Goal: Task Accomplishment & Management: Complete application form

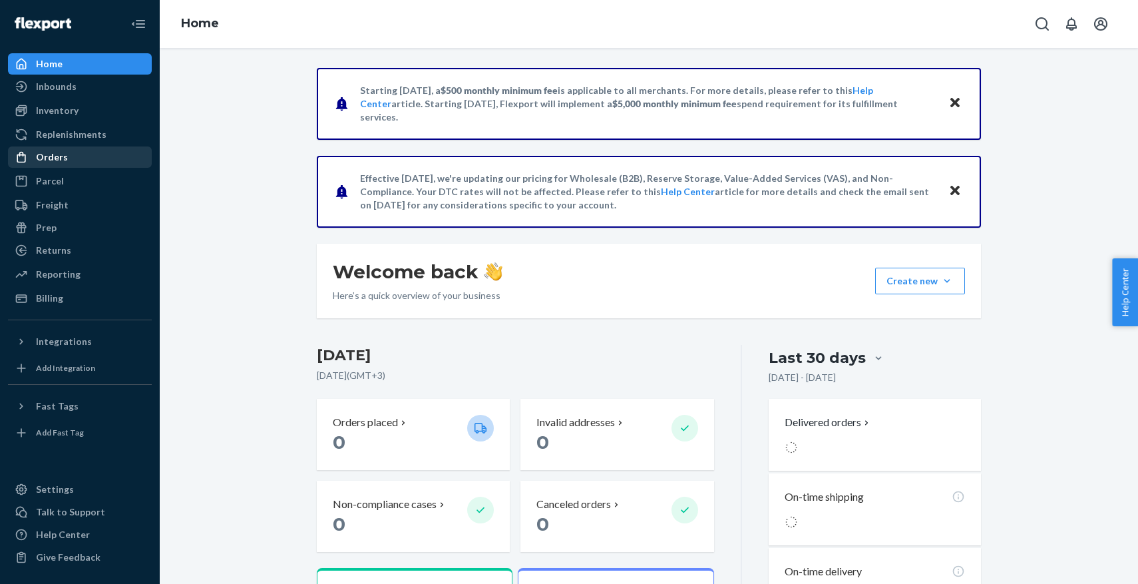
click at [85, 160] on div "Orders" at bounding box center [79, 157] width 141 height 19
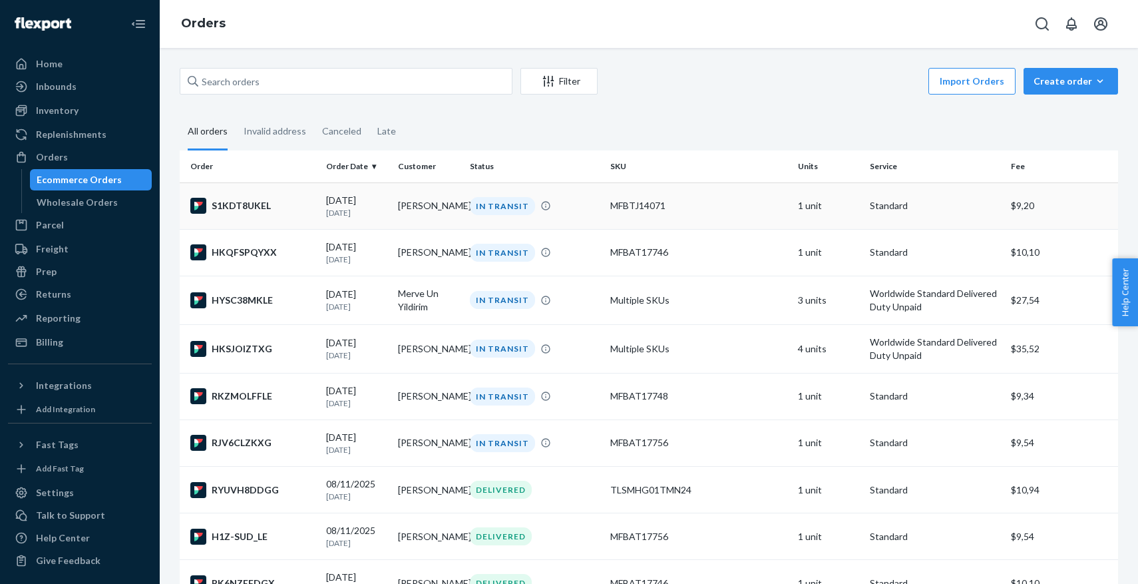
click at [228, 214] on td "S1KDT8UKEL" at bounding box center [250, 205] width 141 height 47
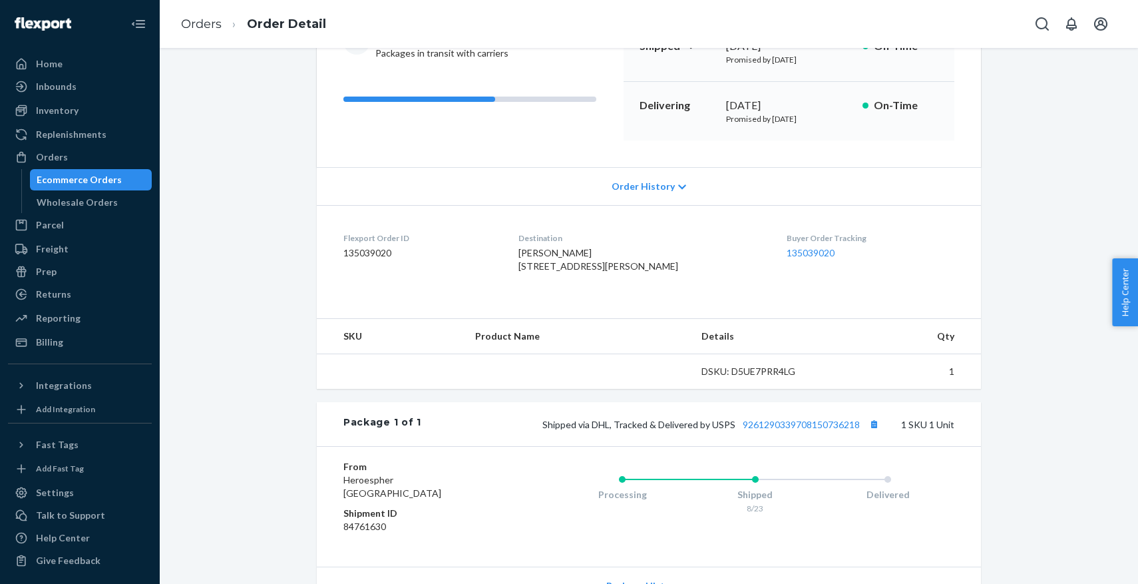
scroll to position [299, 0]
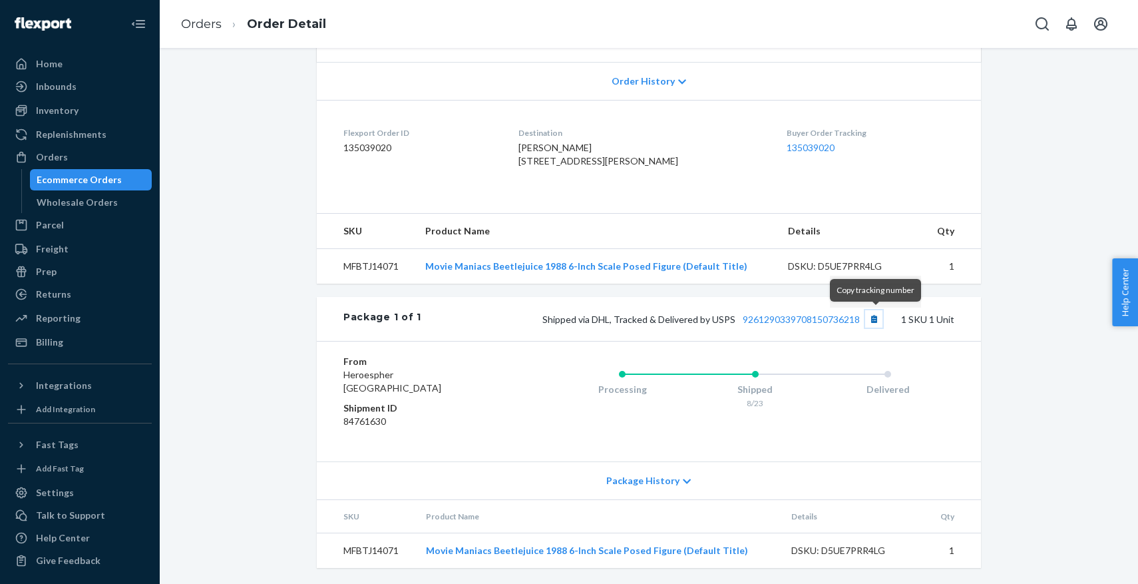
click at [876, 319] on button "Copy tracking number" at bounding box center [873, 318] width 17 height 17
click at [55, 145] on ul "Home Inbounds Shipping Plans Problems Inventory Products Replenishments Orders …" at bounding box center [80, 202] width 144 height 299
click at [55, 153] on div "Orders" at bounding box center [52, 156] width 32 height 13
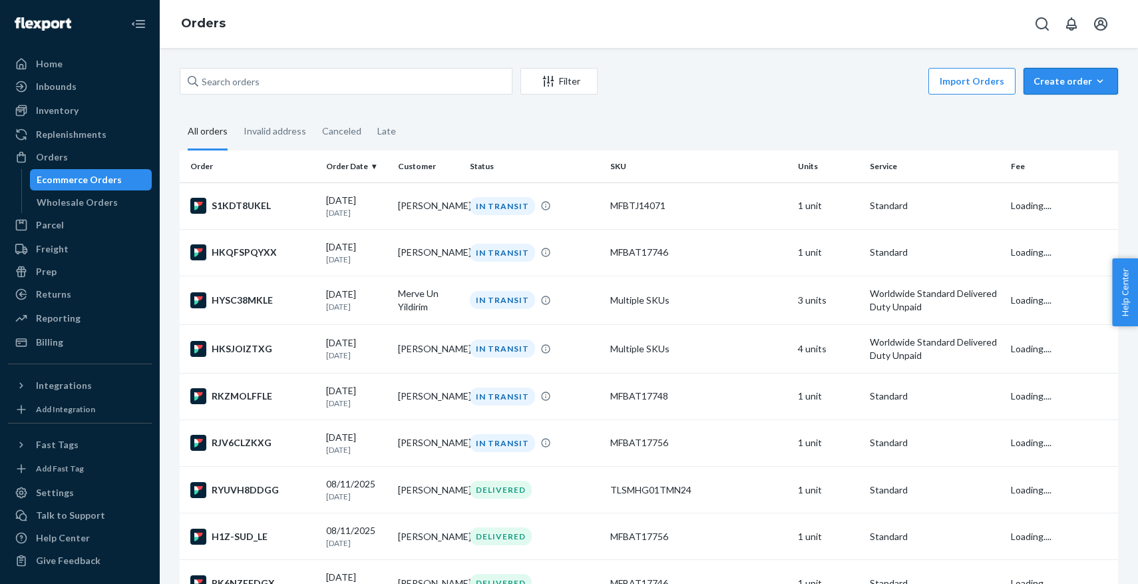
click at [1057, 85] on div "Create order" at bounding box center [1070, 81] width 75 height 13
click at [1046, 110] on span "Ecommerce order" at bounding box center [1078, 112] width 83 height 9
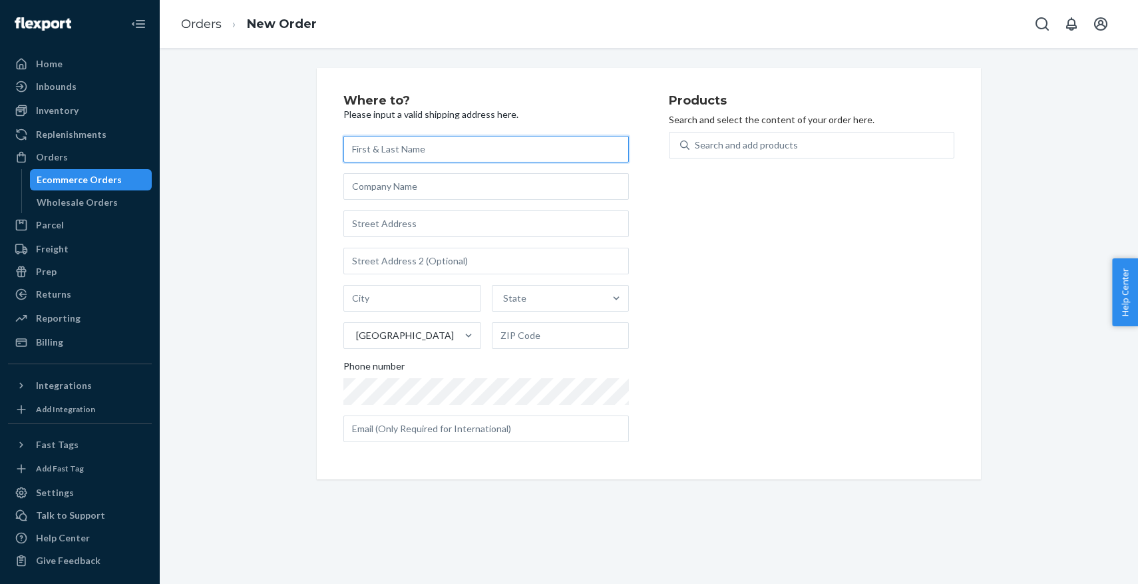
paste input "[PERSON_NAME]"
type input "[PERSON_NAME]"
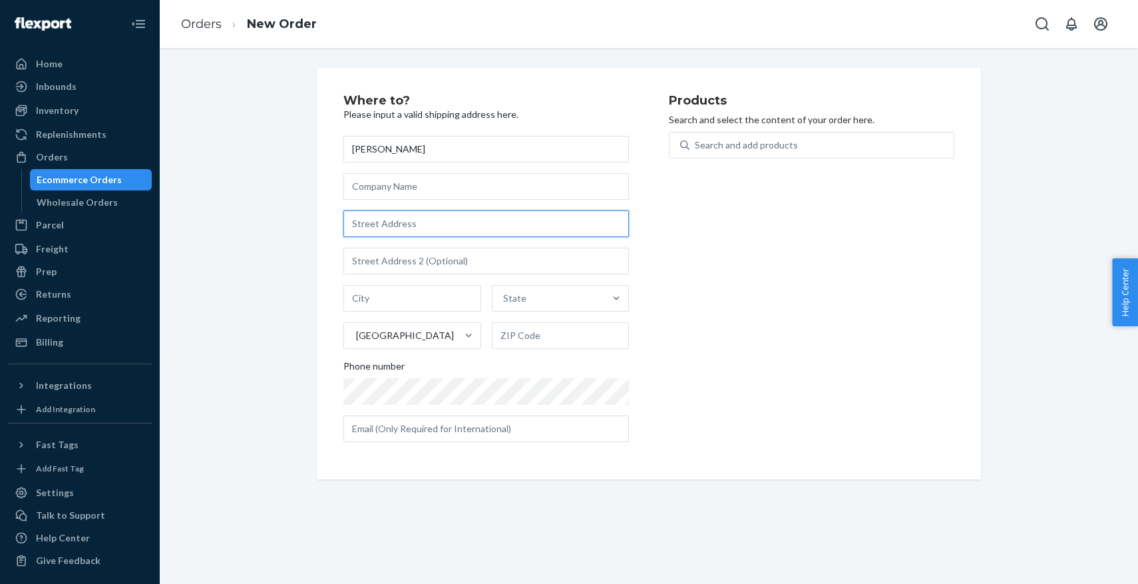
click at [367, 217] on input "text" at bounding box center [485, 223] width 285 height 27
paste input "1621 Valiant Dr"
type input "1621 Valiant Dr"
type input "[GEOGRAPHIC_DATA]"
type input "37745"
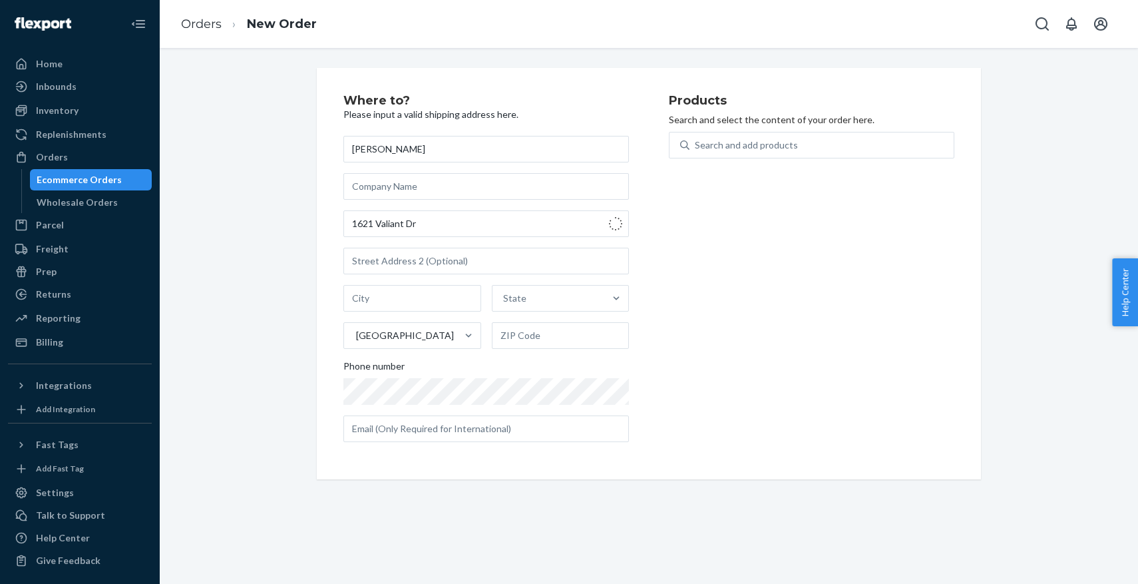
type input "1621 Valiant Dr"
click at [482, 423] on input "text" at bounding box center [485, 428] width 285 height 27
paste input "[EMAIL_ADDRESS][PERSON_NAME][DOMAIN_NAME]"
type input "[EMAIL_ADDRESS][PERSON_NAME][DOMAIN_NAME]"
click at [717, 154] on div "Search and add products" at bounding box center [821, 145] width 264 height 24
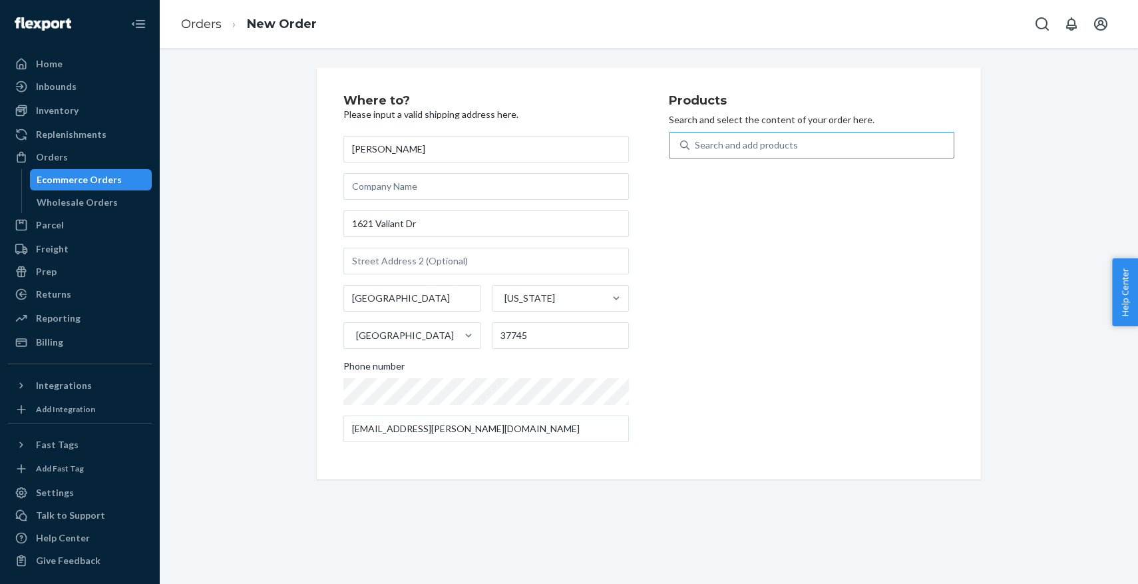
click at [696, 152] on input "Search and add products" at bounding box center [695, 144] width 1 height 13
type input "v"
type input "bane"
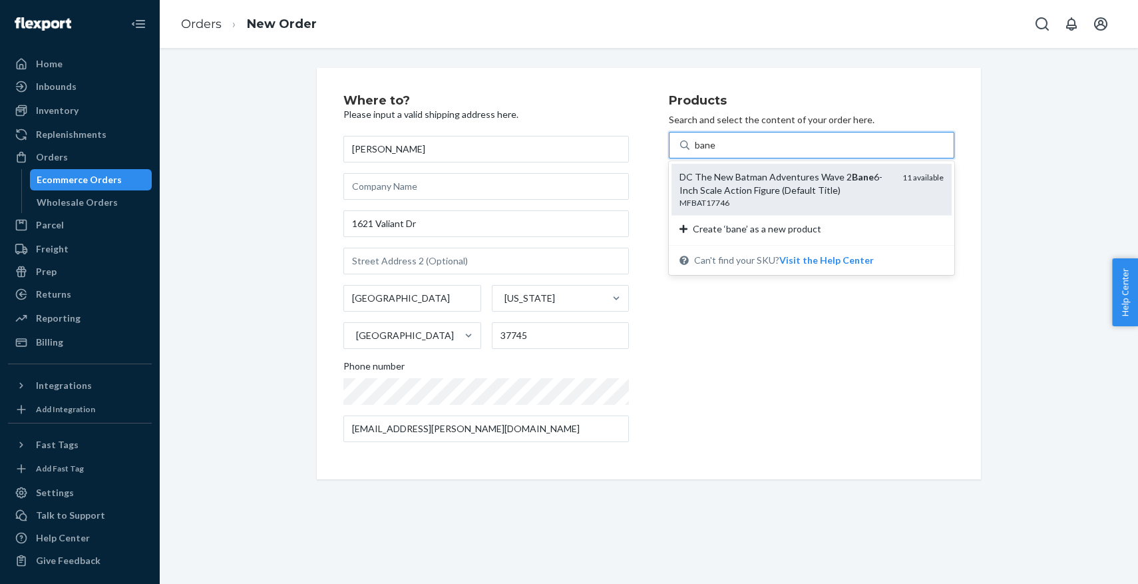
click at [707, 176] on div "DC The New Batman Adventures Wave 2 Bane 6-Inch Scale Action Figure (Default Ti…" at bounding box center [785, 183] width 212 height 27
click at [707, 152] on input "bane" at bounding box center [705, 144] width 21 height 13
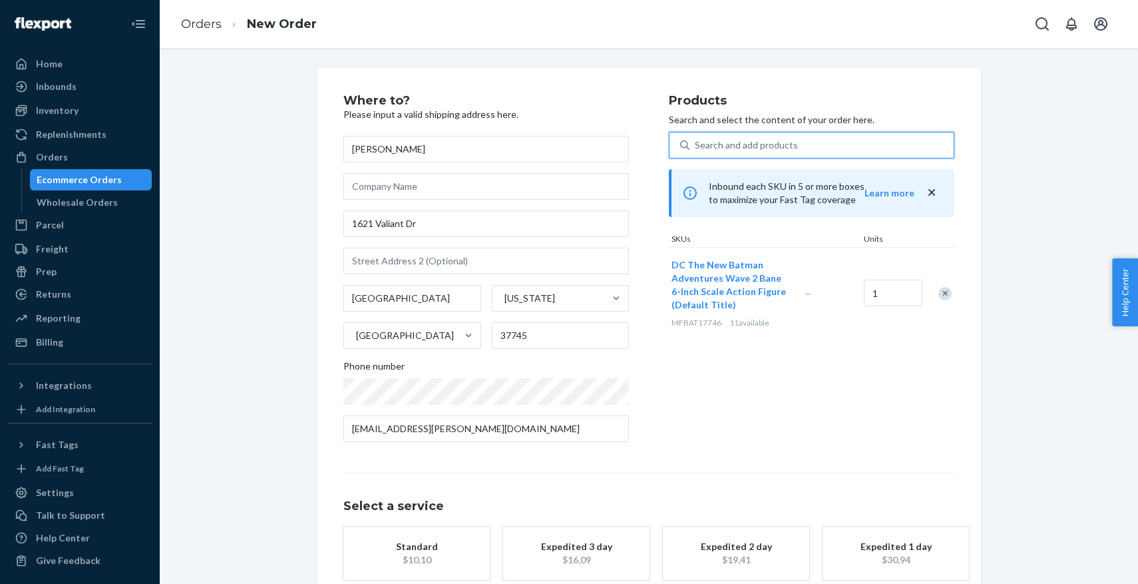
scroll to position [75, 0]
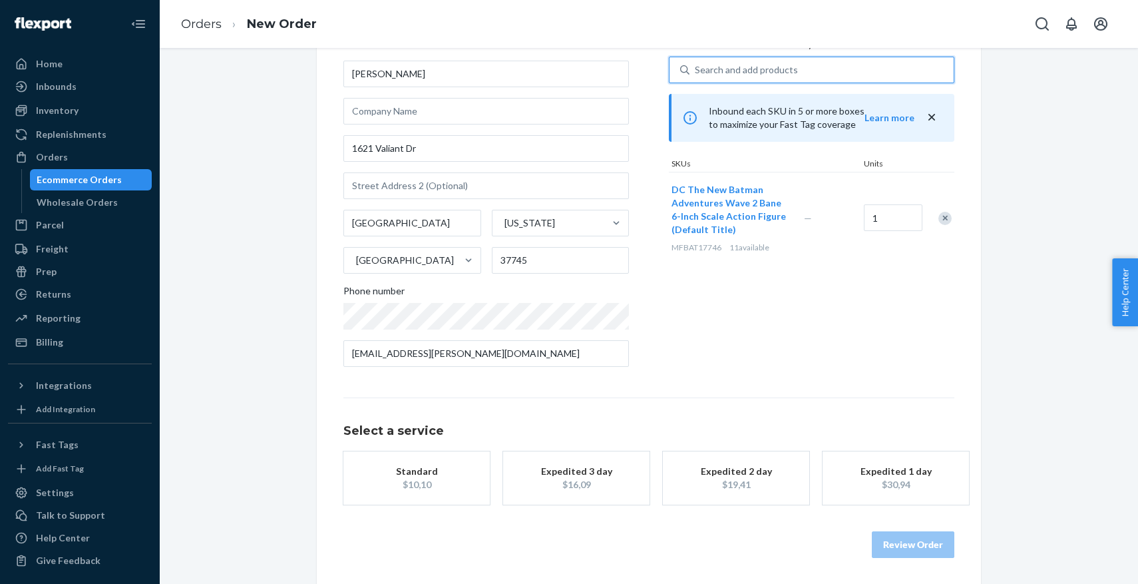
click at [442, 498] on button "Standard $10,10" at bounding box center [416, 477] width 146 height 53
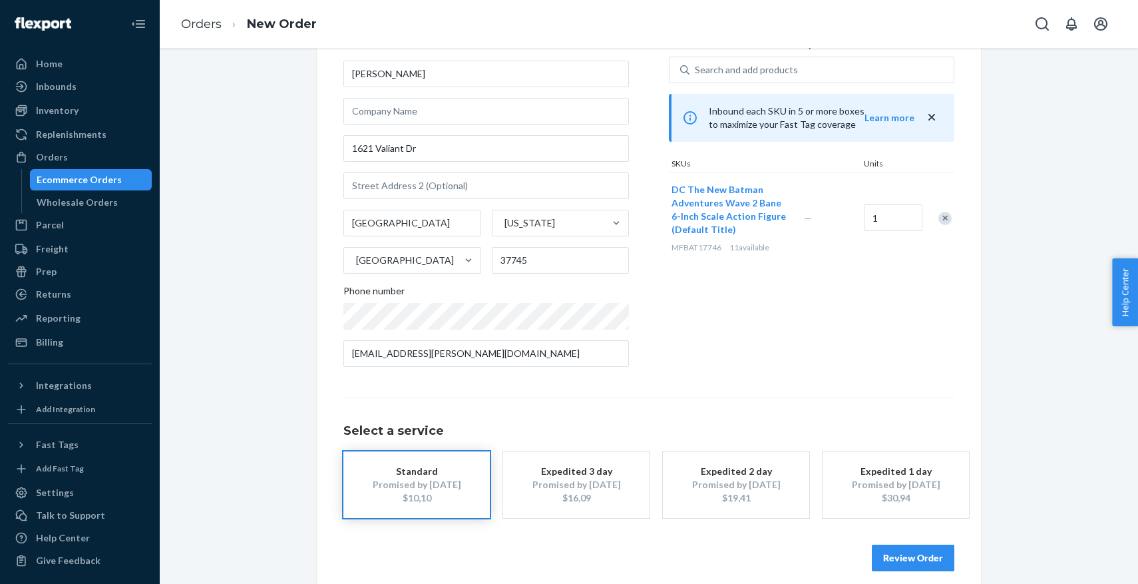
click at [873, 542] on div "Review Order" at bounding box center [648, 551] width 611 height 40
click at [885, 560] on button "Review Order" at bounding box center [913, 557] width 83 height 27
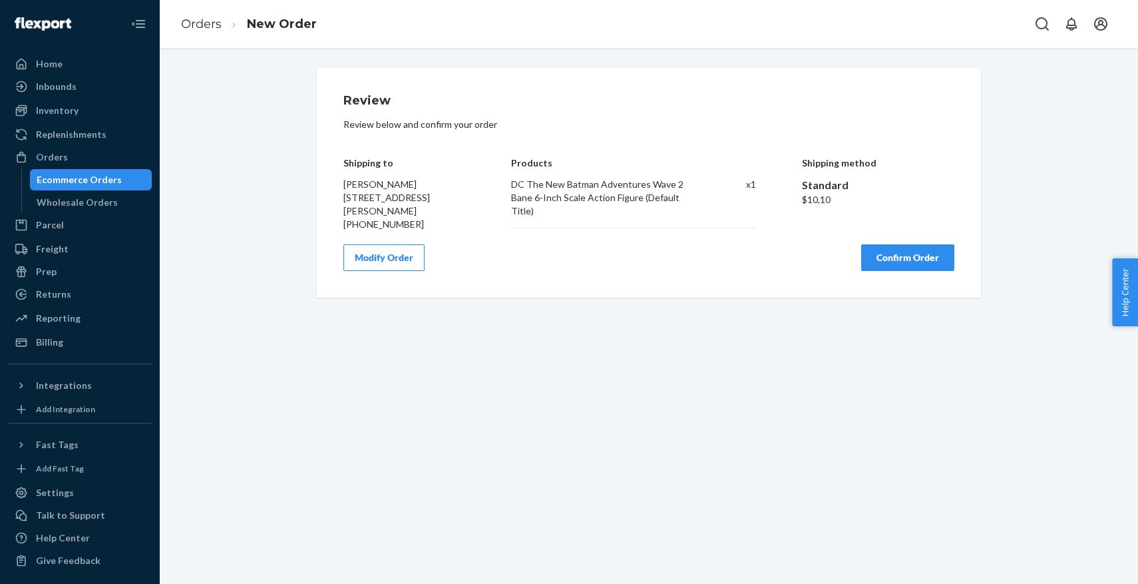
scroll to position [0, 0]
click at [900, 258] on button "Confirm Order" at bounding box center [907, 257] width 93 height 27
